Goal: Find specific page/section: Find specific page/section

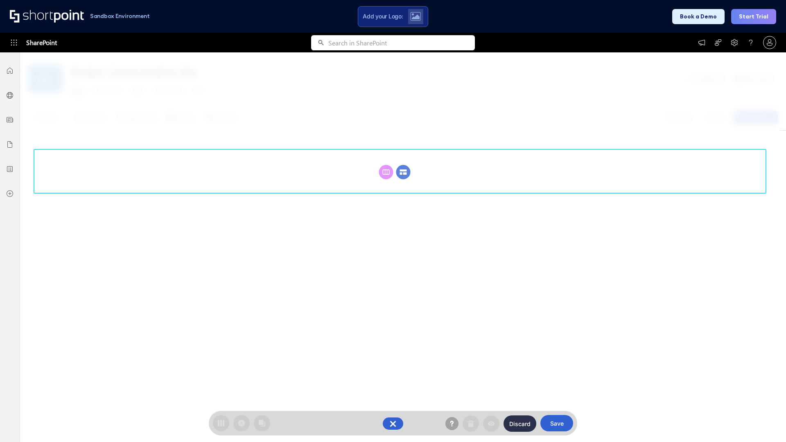
scroll to position [113, 0]
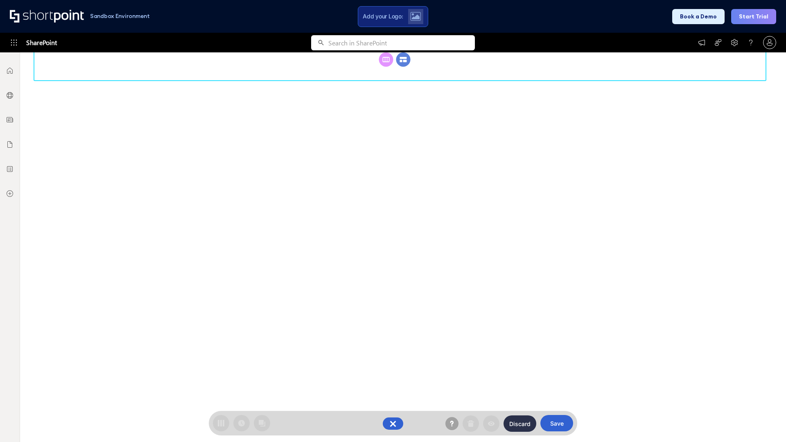
click at [403, 67] on circle at bounding box center [403, 59] width 14 height 14
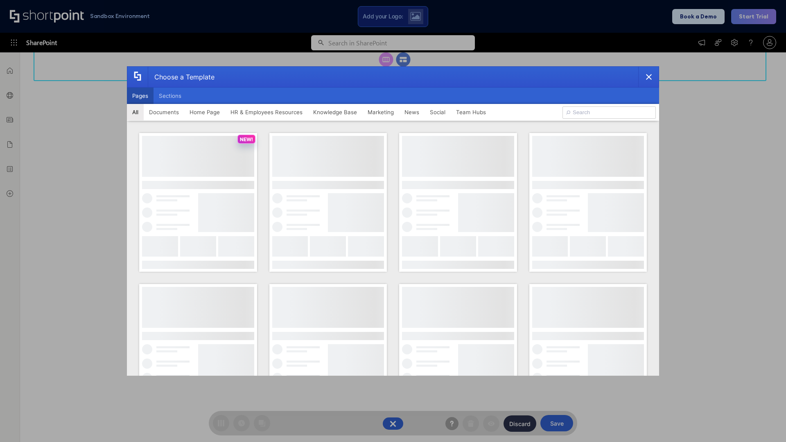
scroll to position [0, 0]
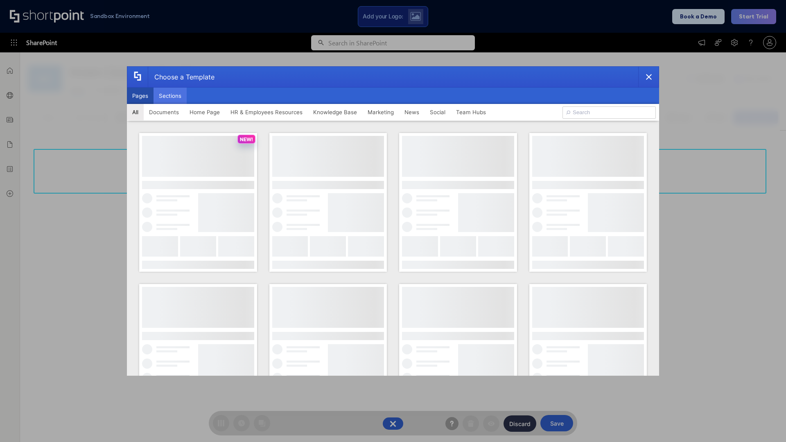
click at [170, 96] on button "Sections" at bounding box center [169, 96] width 33 height 16
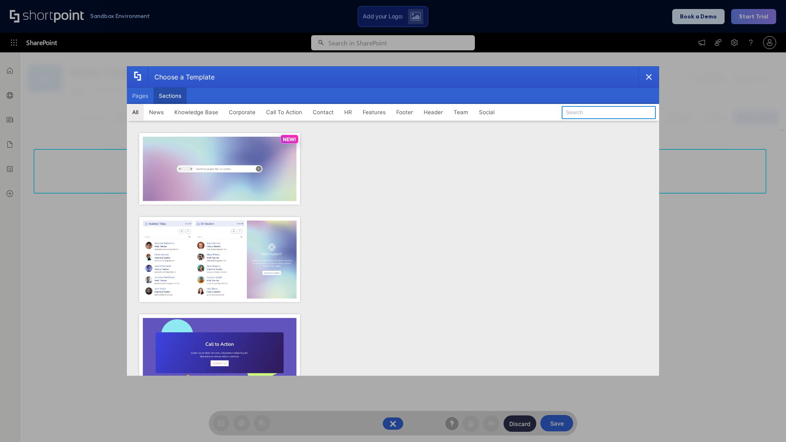
type input "News Kit 2"
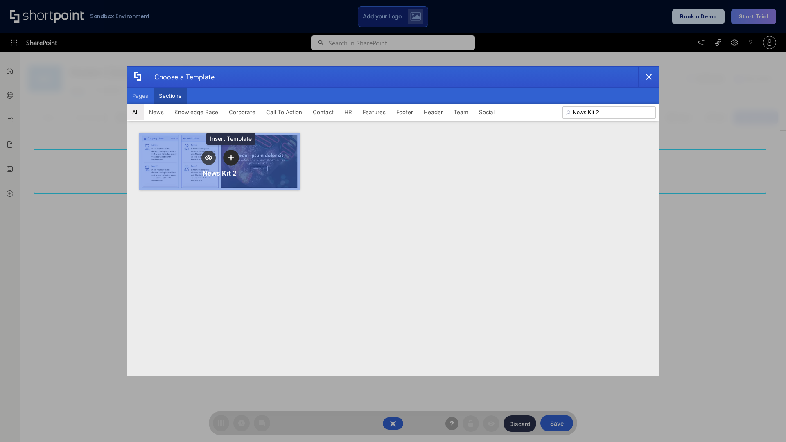
click at [231, 158] on icon "template selector" at bounding box center [231, 158] width 6 height 6
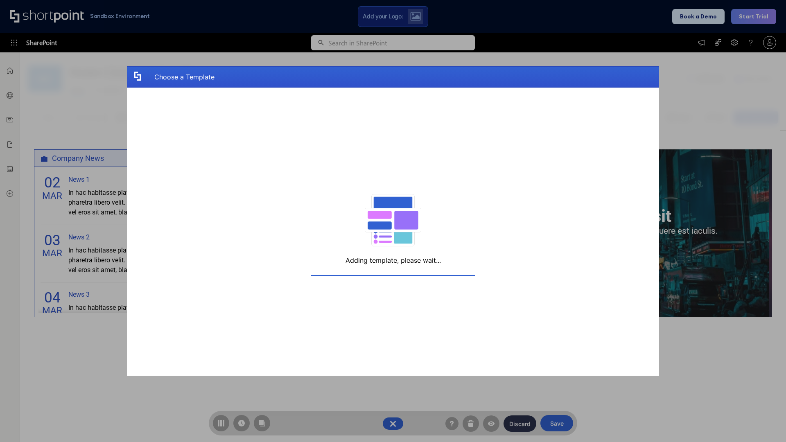
scroll to position [6, 6]
